Goal: Find specific page/section: Find specific page/section

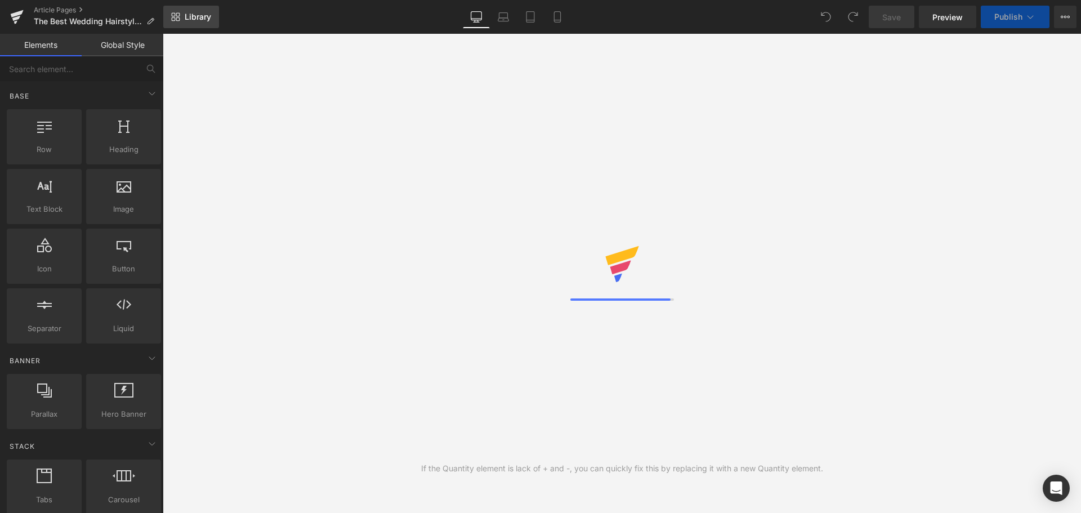
click at [216, 16] on link "Library" at bounding box center [191, 17] width 56 height 23
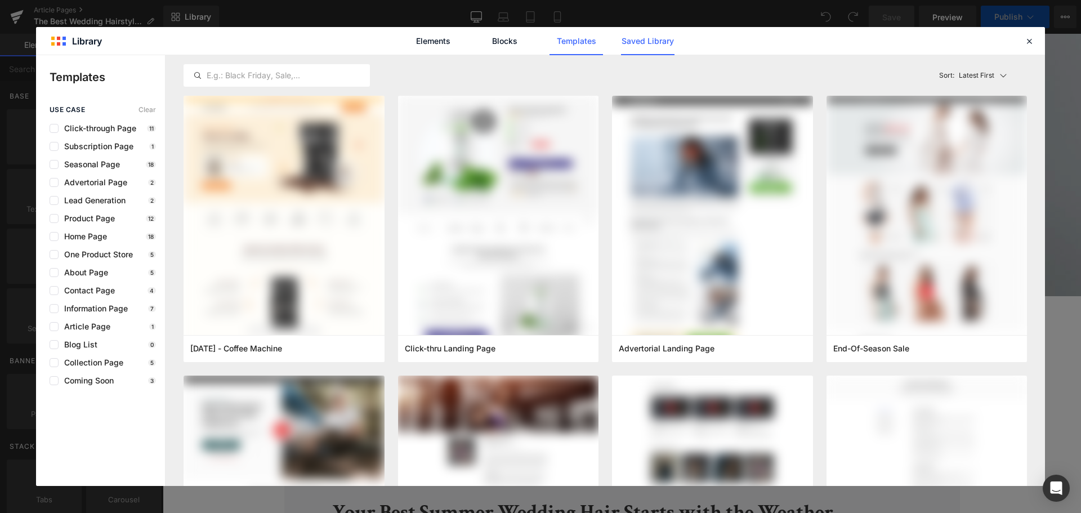
click at [643, 35] on link "Saved Library" at bounding box center [647, 41] width 53 height 28
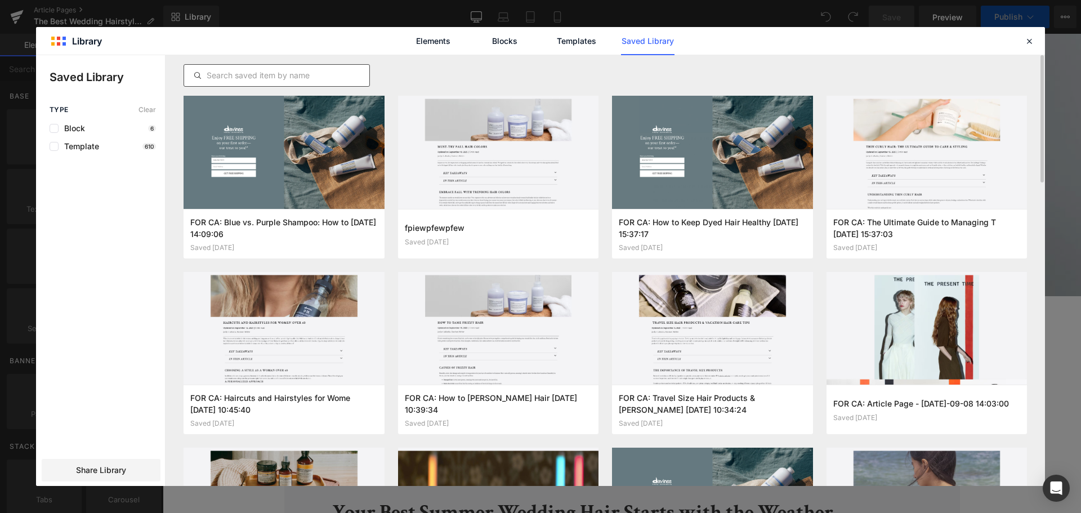
click at [366, 78] on input "text" at bounding box center [276, 76] width 185 height 14
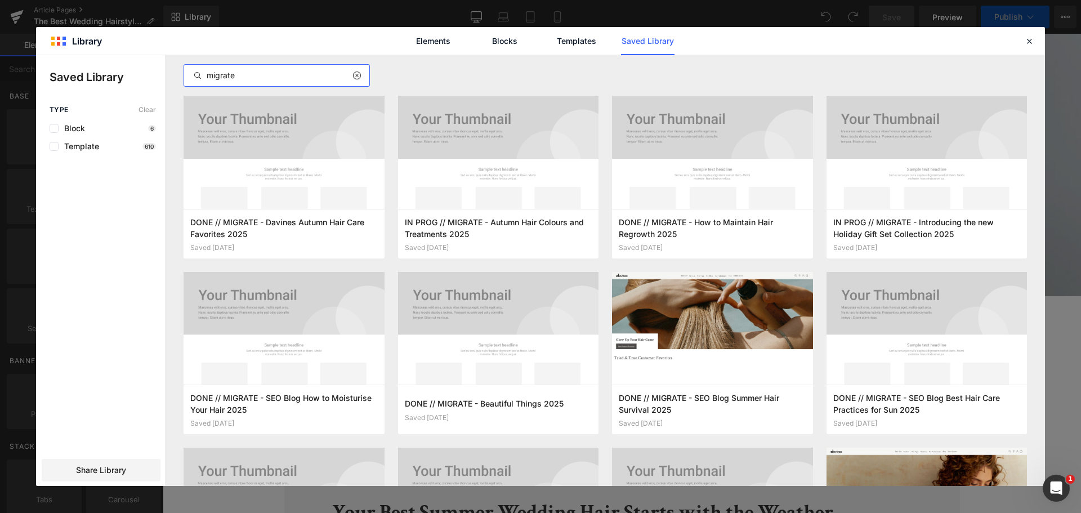
type input "migrate"
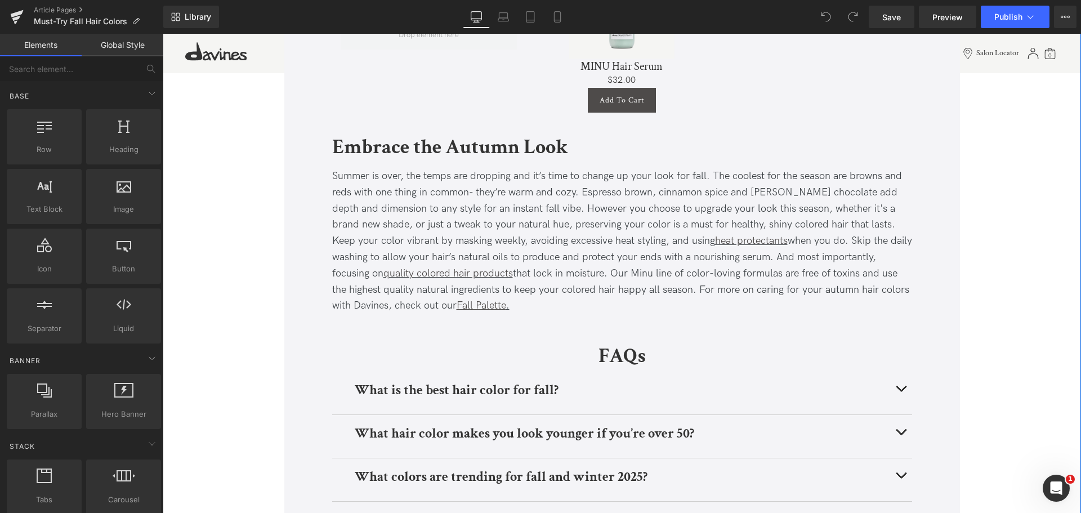
scroll to position [2314, 0]
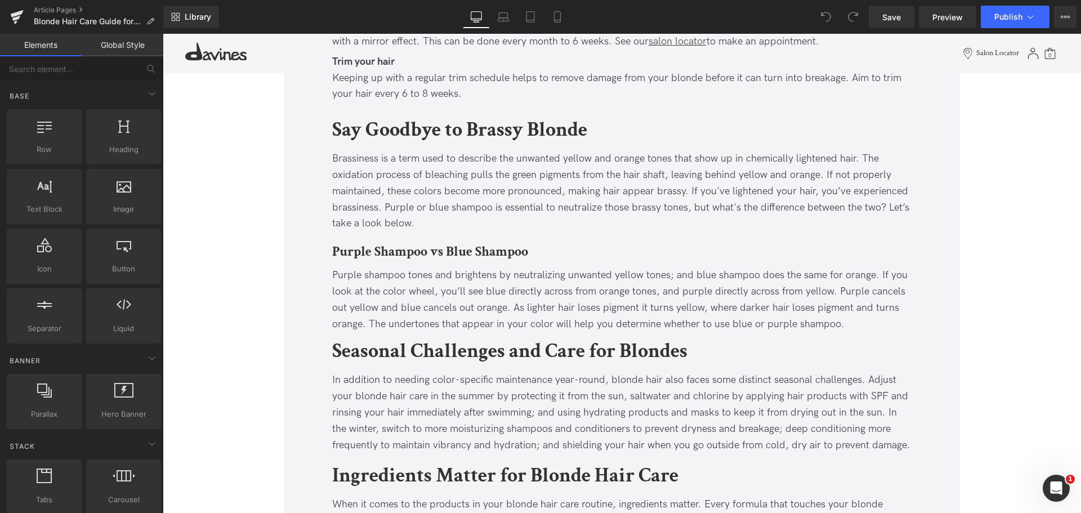
scroll to position [1264, 0]
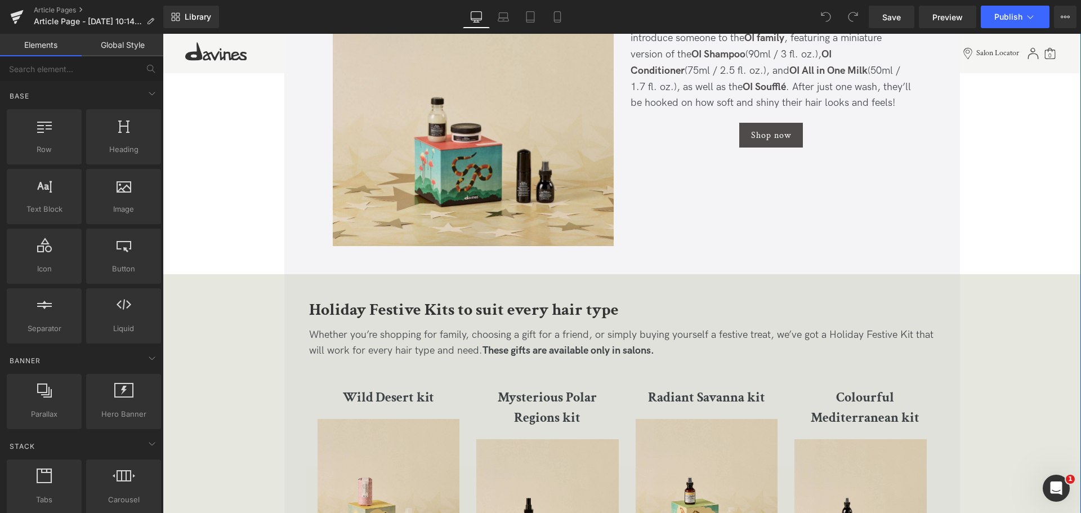
scroll to position [1717, 0]
